Goal: Find specific page/section: Find specific page/section

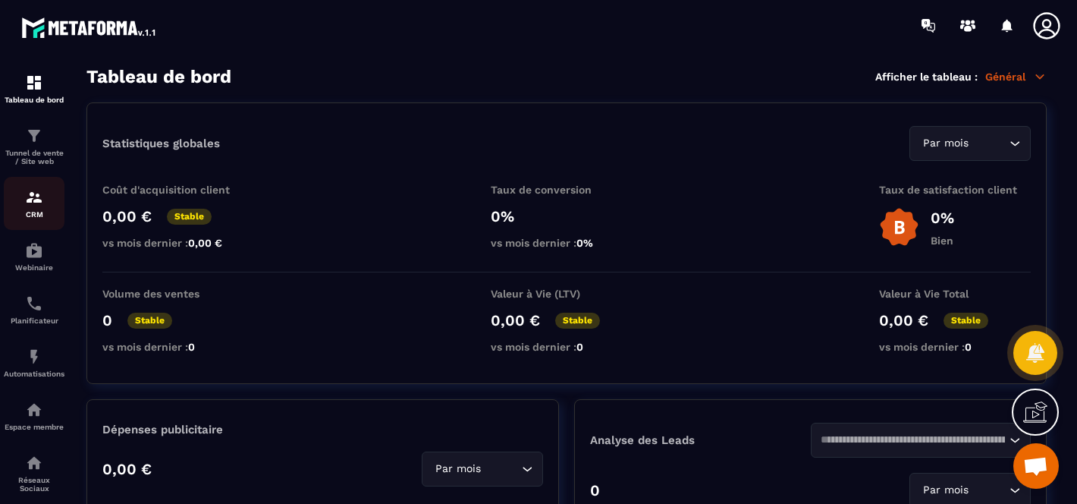
click at [27, 224] on link "CRM" at bounding box center [34, 203] width 61 height 53
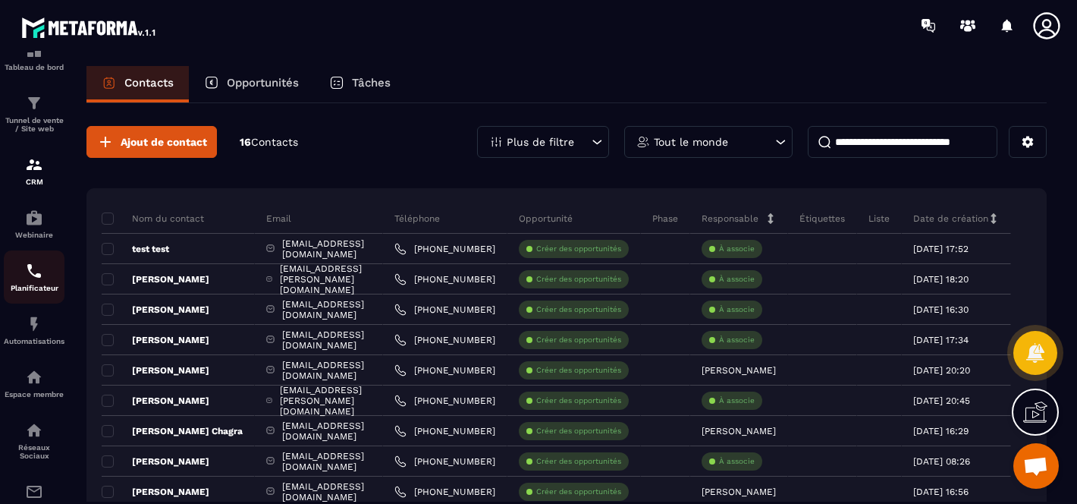
scroll to position [194, 0]
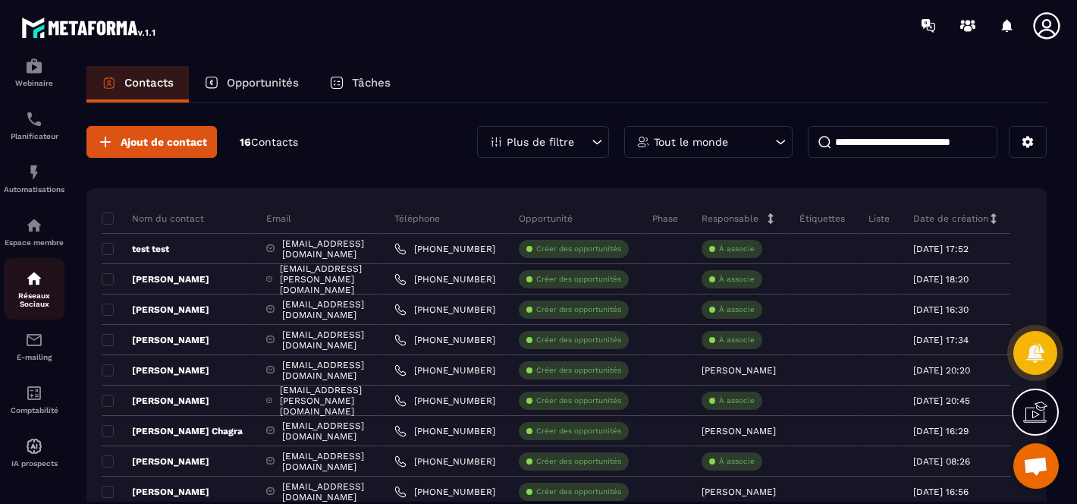
click at [30, 281] on img at bounding box center [34, 278] width 18 height 18
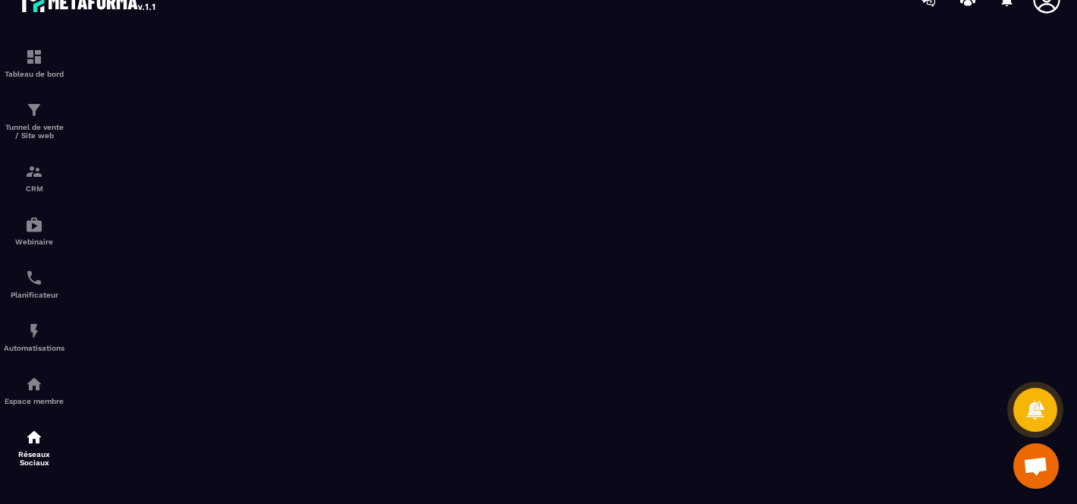
scroll to position [27, 0]
click at [1039, 414] on icon at bounding box center [1034, 409] width 19 height 20
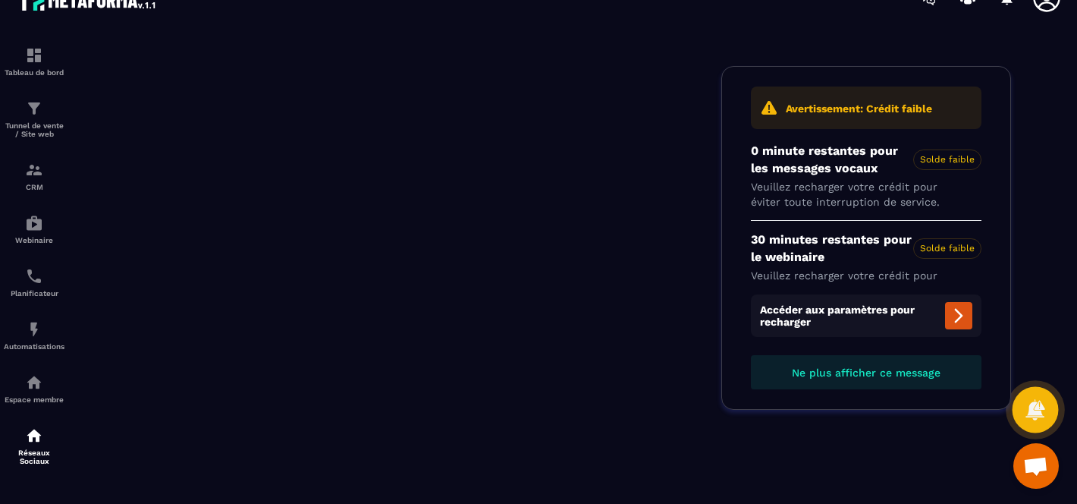
click at [1047, 413] on div at bounding box center [1035, 410] width 46 height 46
